Goal: Task Accomplishment & Management: Manage account settings

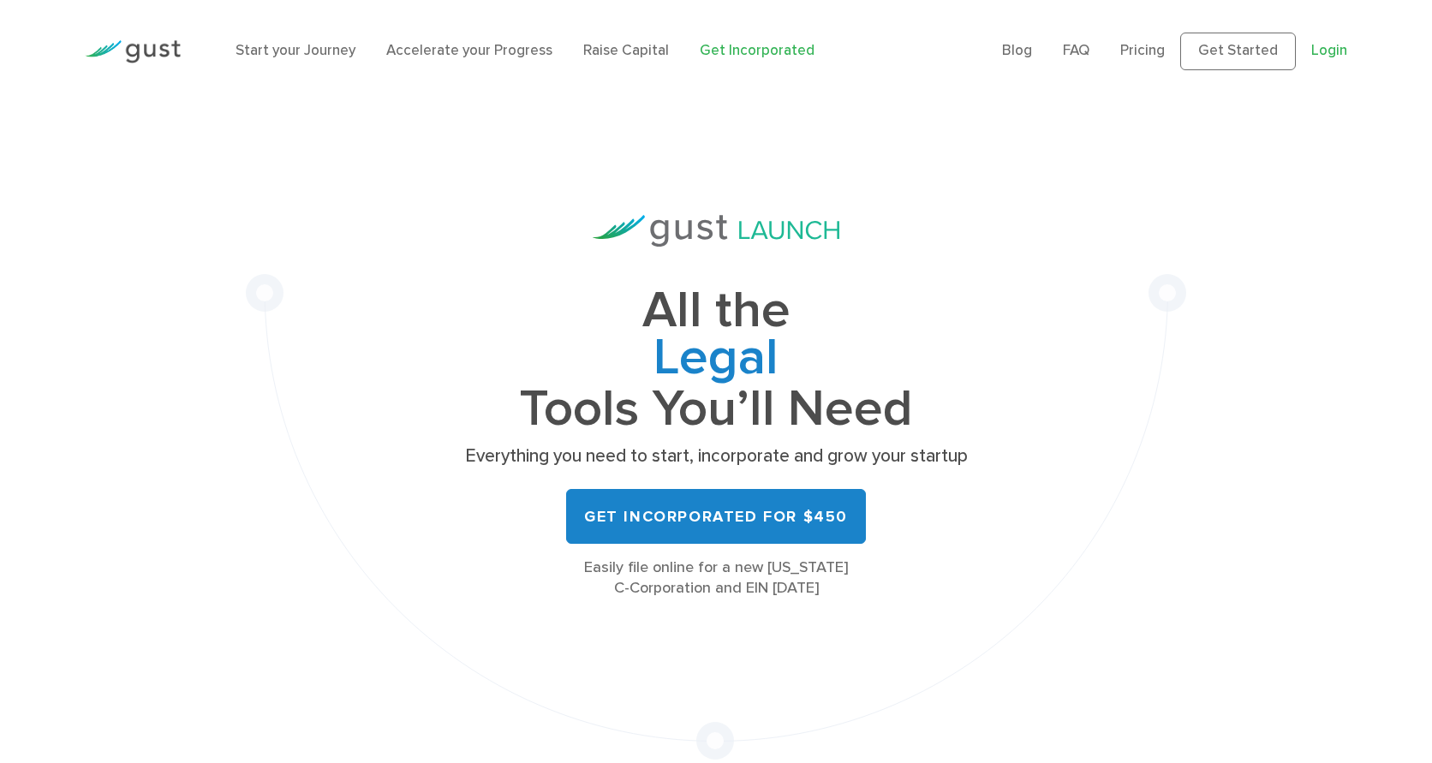
click at [1326, 51] on link "Login" at bounding box center [1329, 50] width 36 height 17
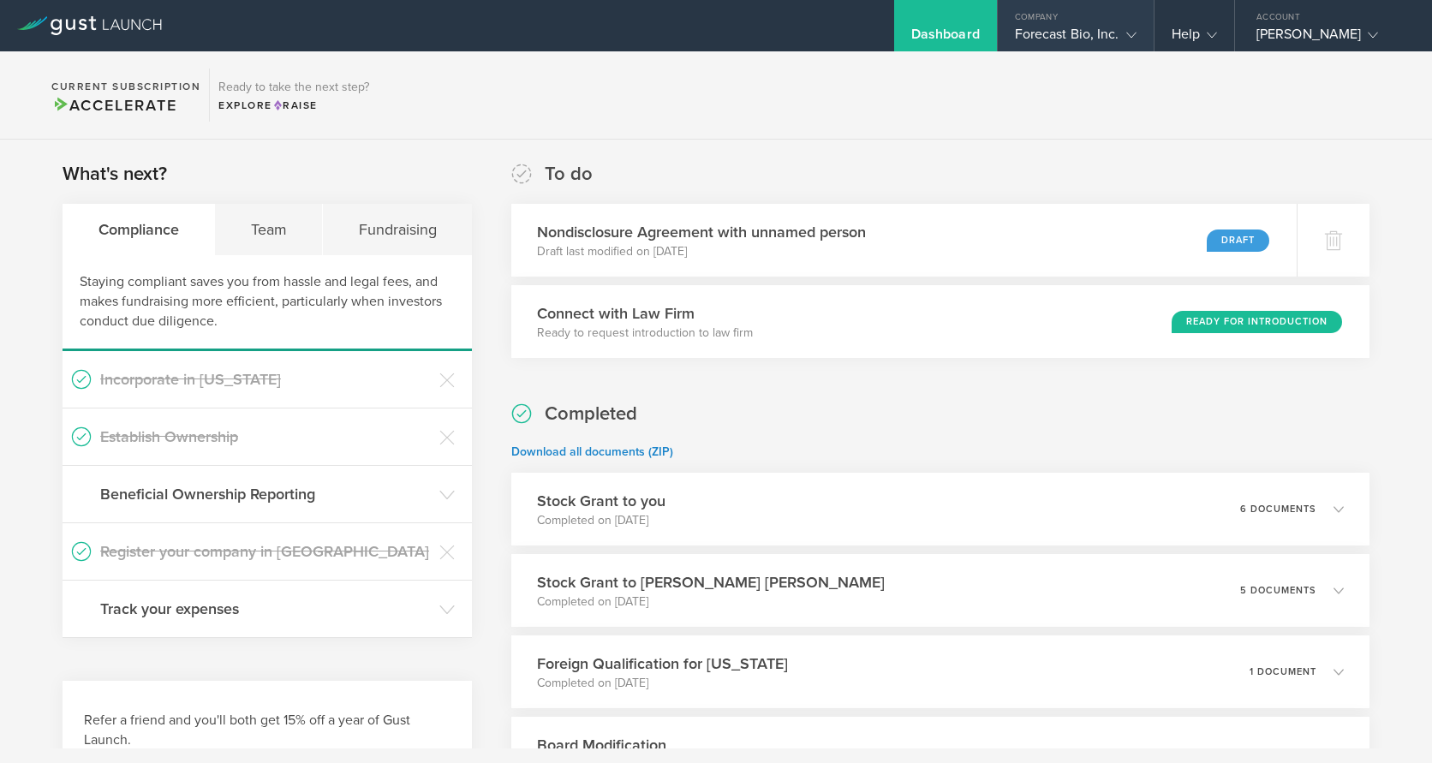
click at [1104, 30] on div "Forecast Bio, Inc." at bounding box center [1076, 39] width 122 height 26
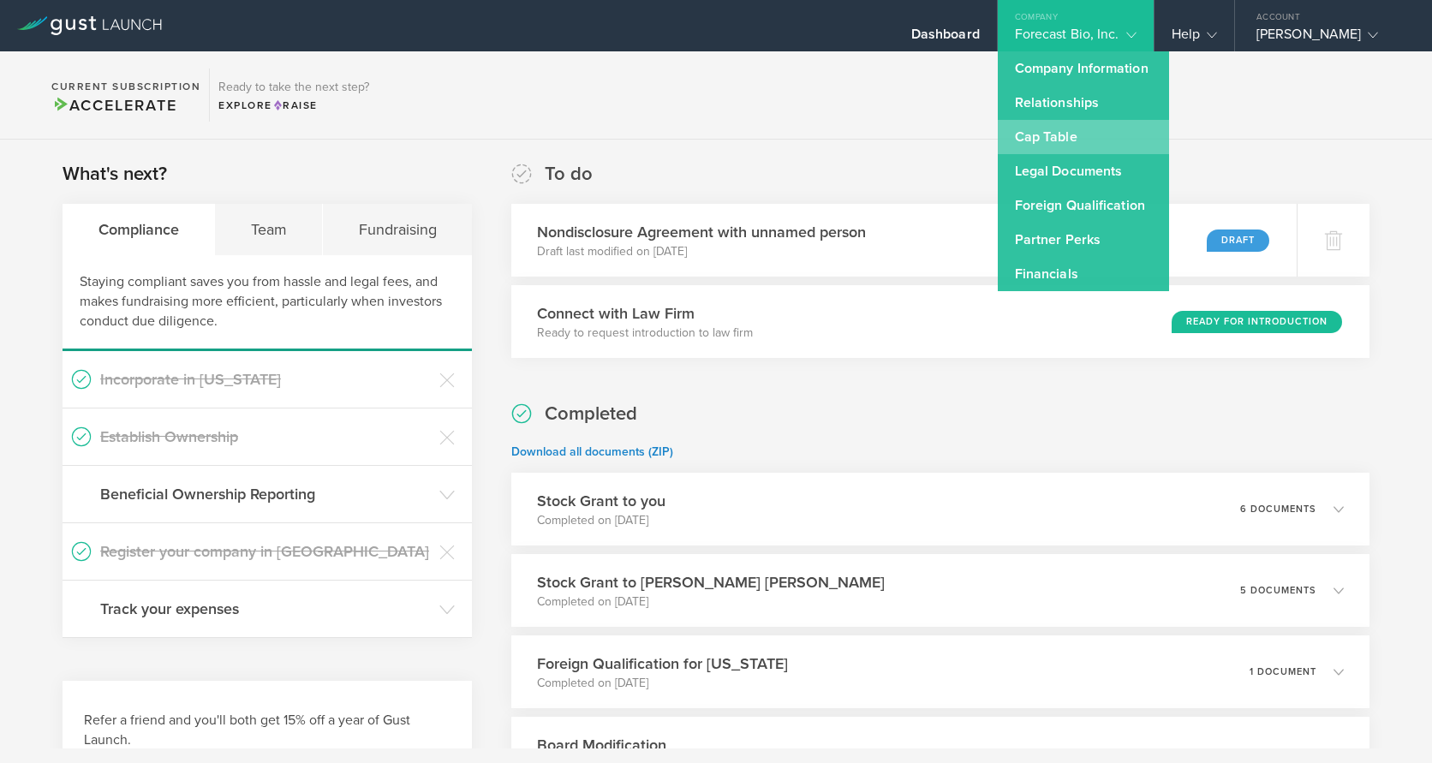
click at [1027, 138] on link "Cap Table" at bounding box center [1083, 137] width 171 height 34
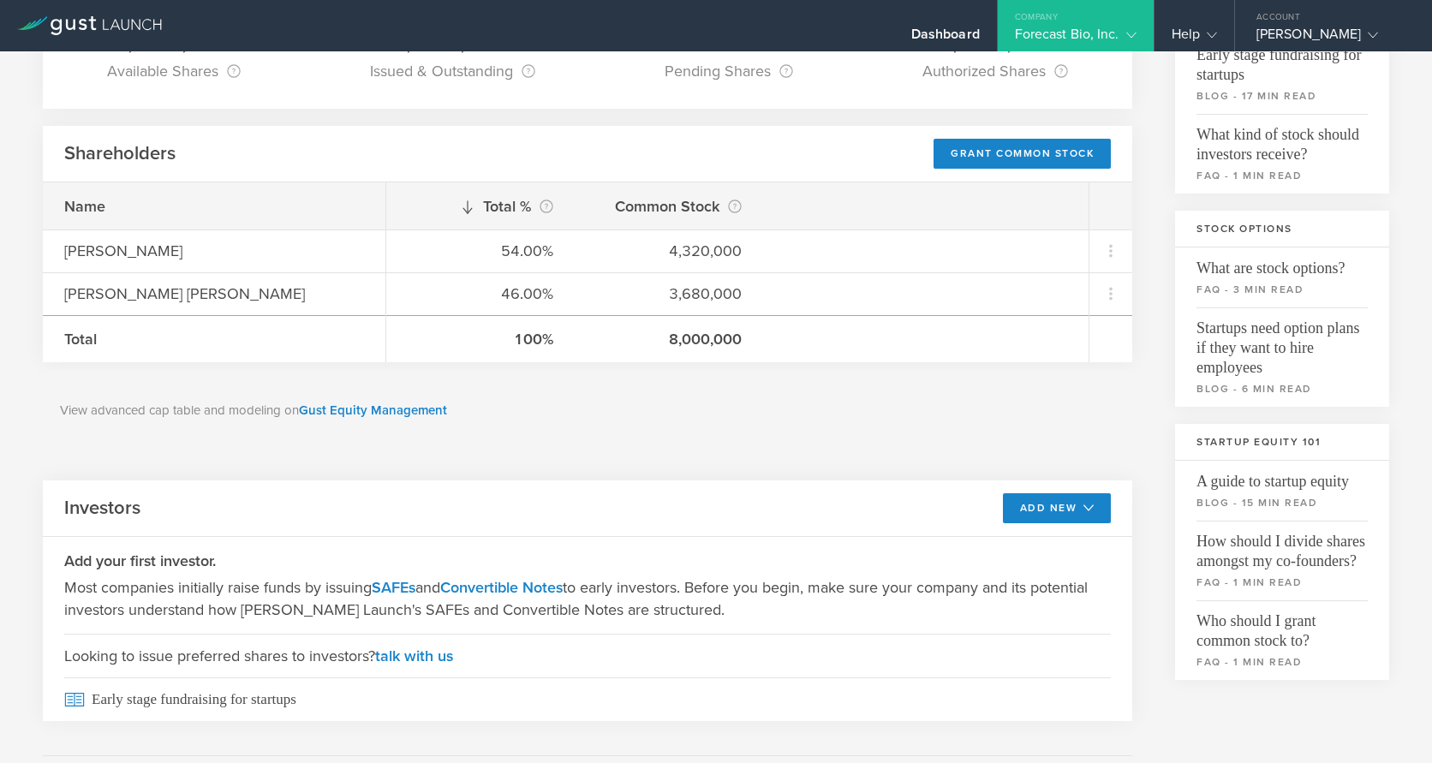
scroll to position [194, 0]
